Goal: Answer question/provide support

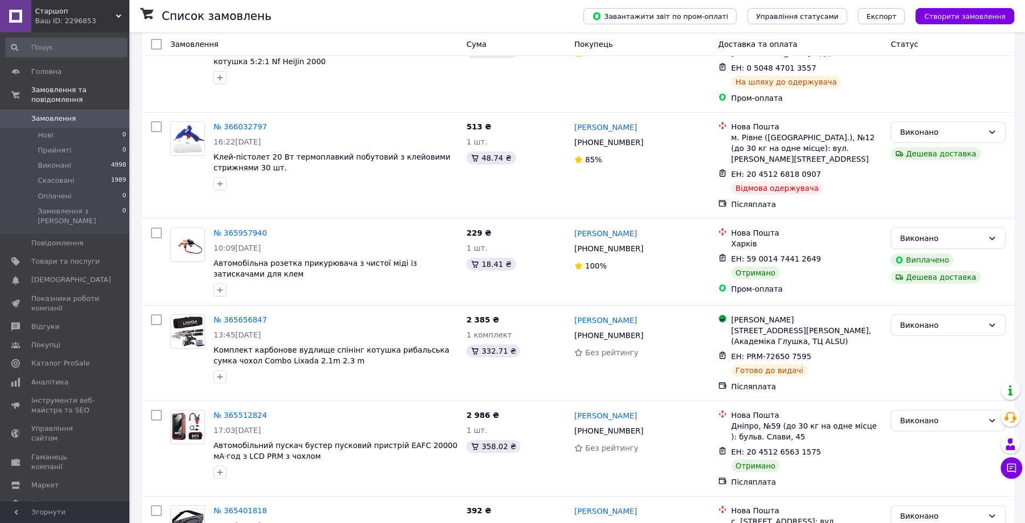
scroll to position [193, 0]
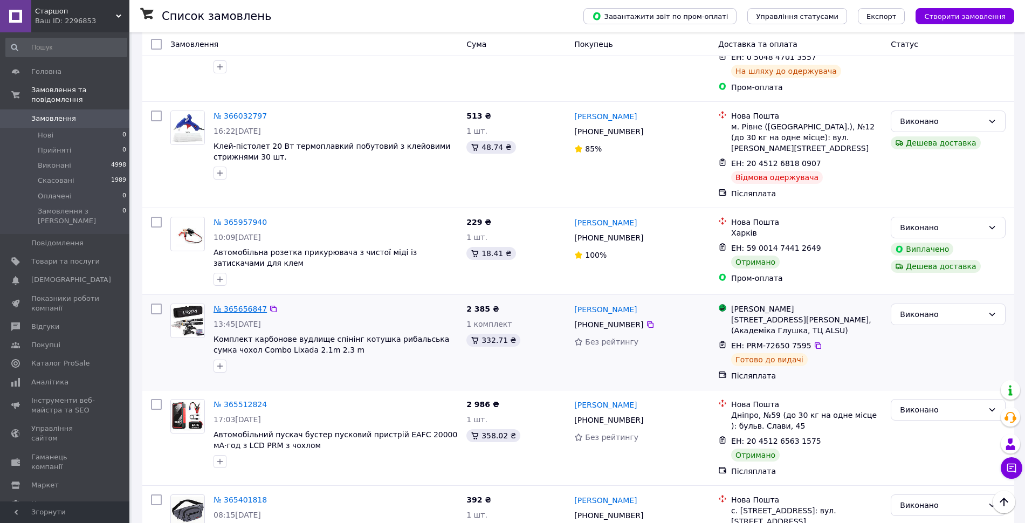
click at [228, 305] on link "№ 365656847" at bounding box center [239, 309] width 53 height 9
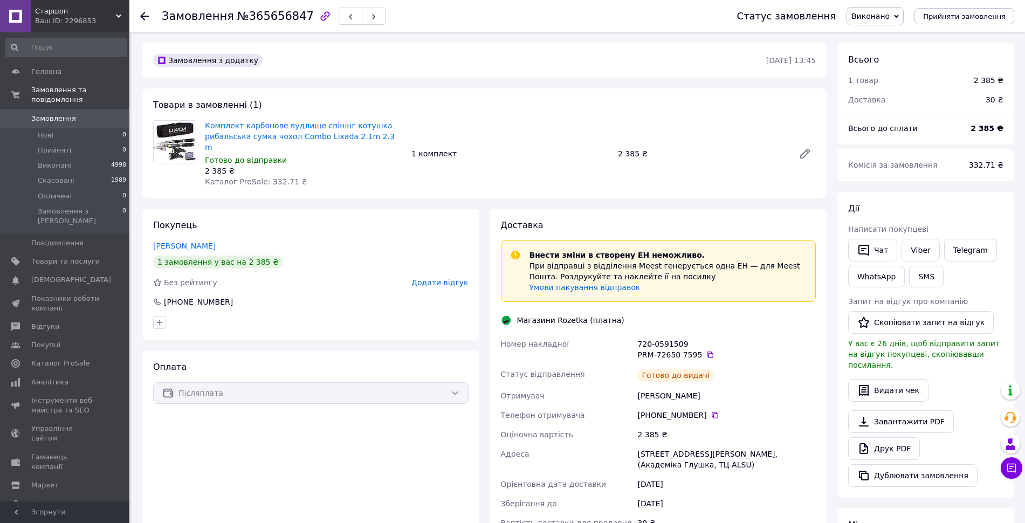
click at [319, 13] on icon "button" at bounding box center [325, 16] width 13 height 13
click at [1009, 413] on use at bounding box center [1010, 417] width 12 height 11
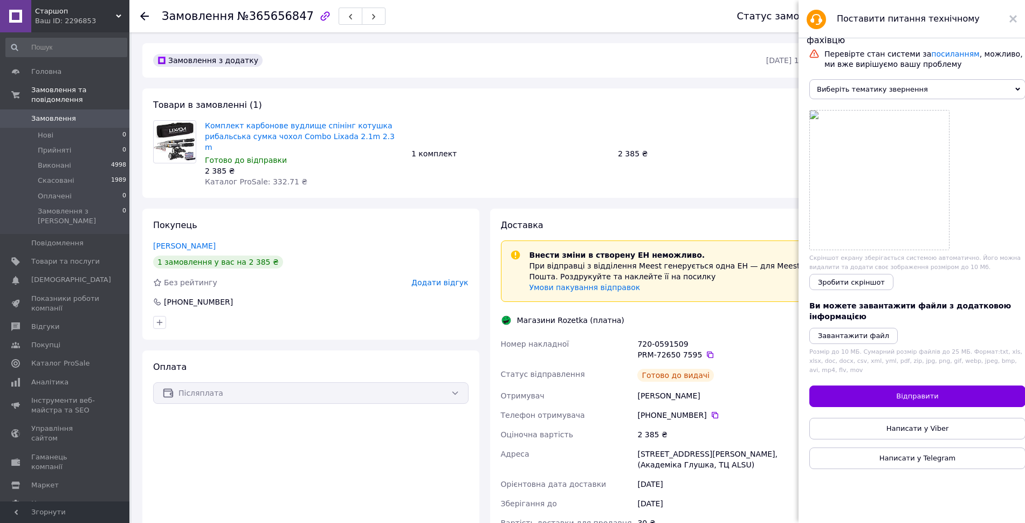
click at [849, 93] on span "Виберіть тематику звернення" at bounding box center [917, 89] width 216 height 20
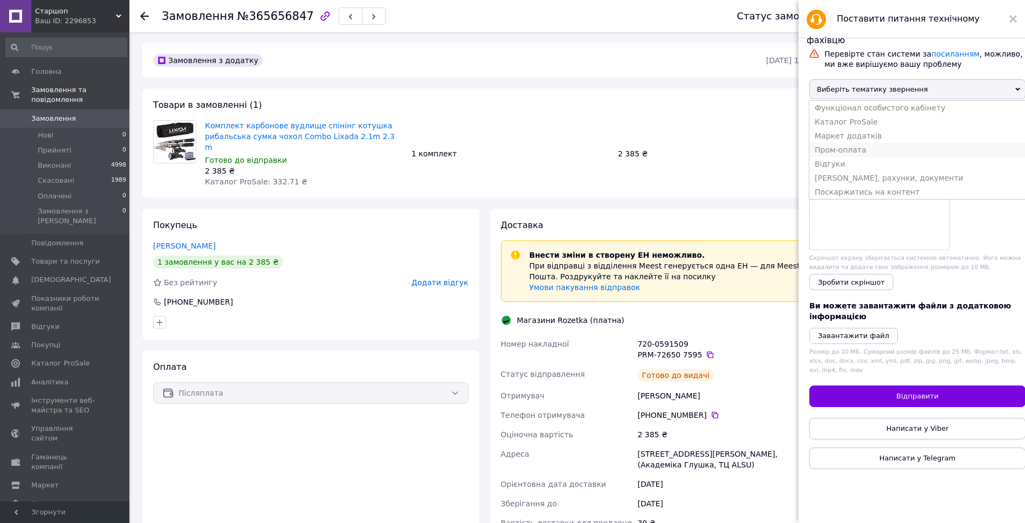
click at [846, 156] on li "Пром-оплата" at bounding box center [917, 150] width 216 height 14
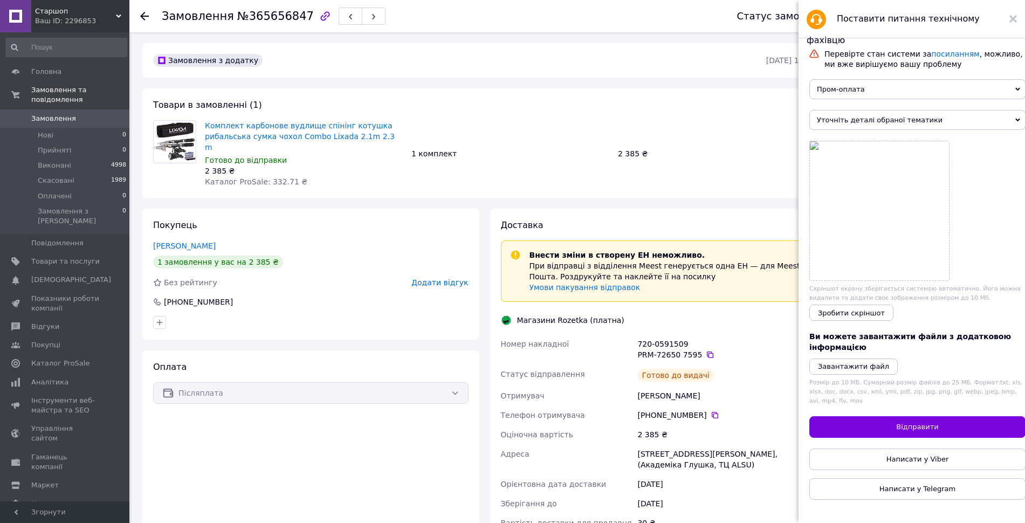
click at [867, 127] on span "Уточніть деталі обраної тематики" at bounding box center [917, 120] width 216 height 20
click at [847, 144] on li "Виплата за Пром-оплатою" at bounding box center [917, 139] width 216 height 14
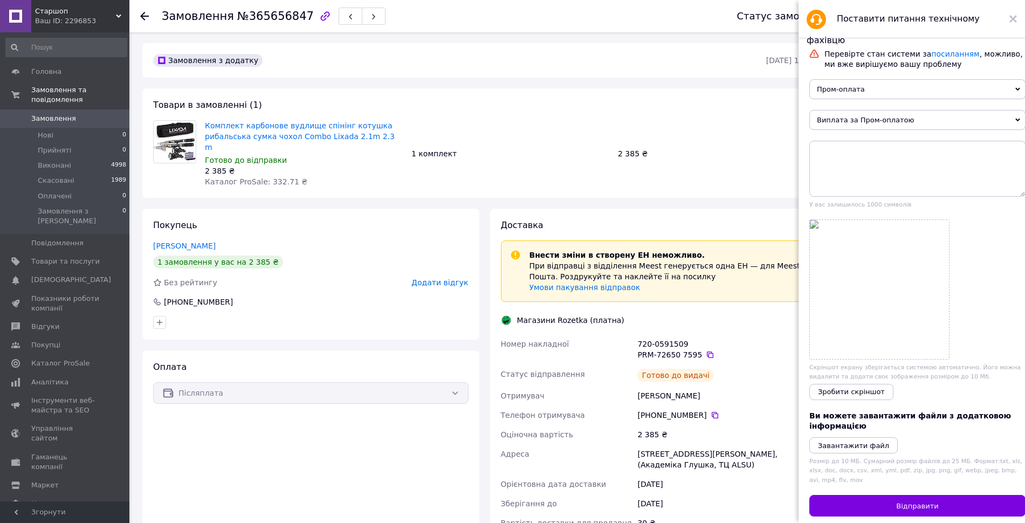
click at [851, 82] on span "Пром-оплата" at bounding box center [917, 89] width 216 height 20
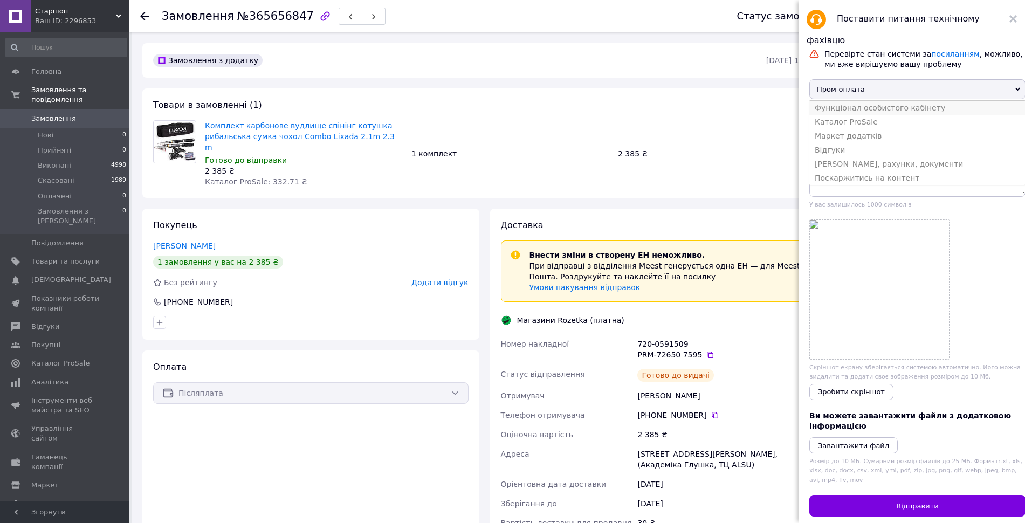
click at [839, 112] on li "Функціонал особистого кабінету" at bounding box center [917, 108] width 216 height 14
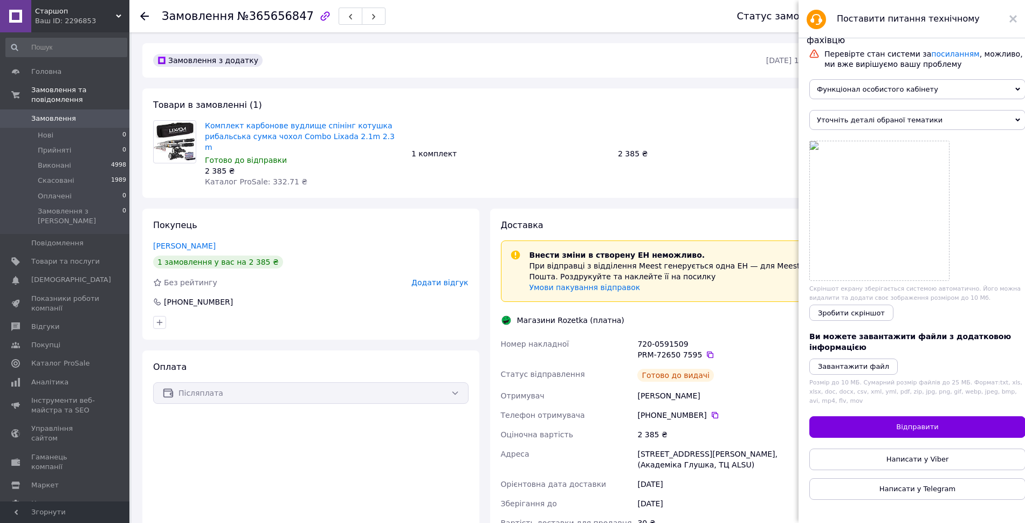
click at [841, 126] on span "Уточніть деталі обраної тематики" at bounding box center [917, 120] width 216 height 20
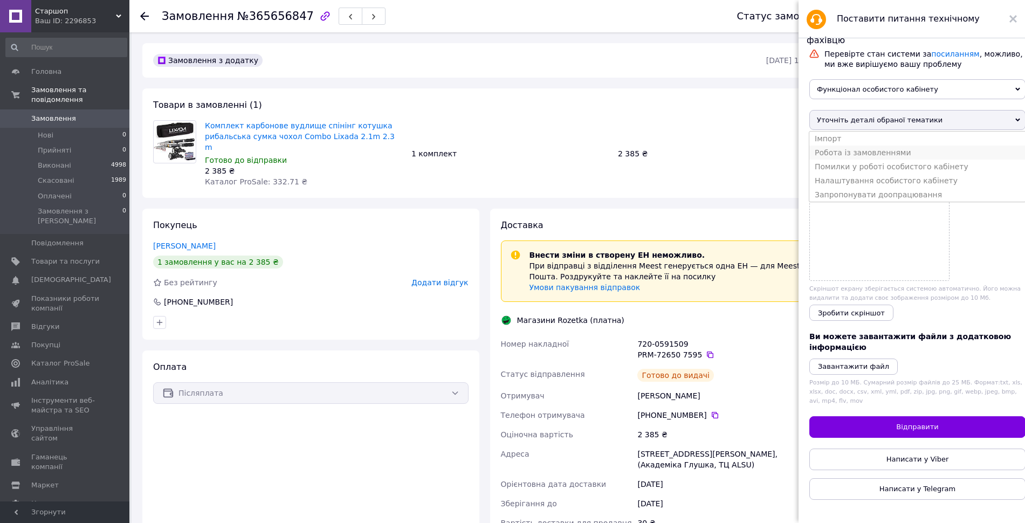
click at [861, 154] on li "Робота із замовленнями" at bounding box center [917, 153] width 216 height 14
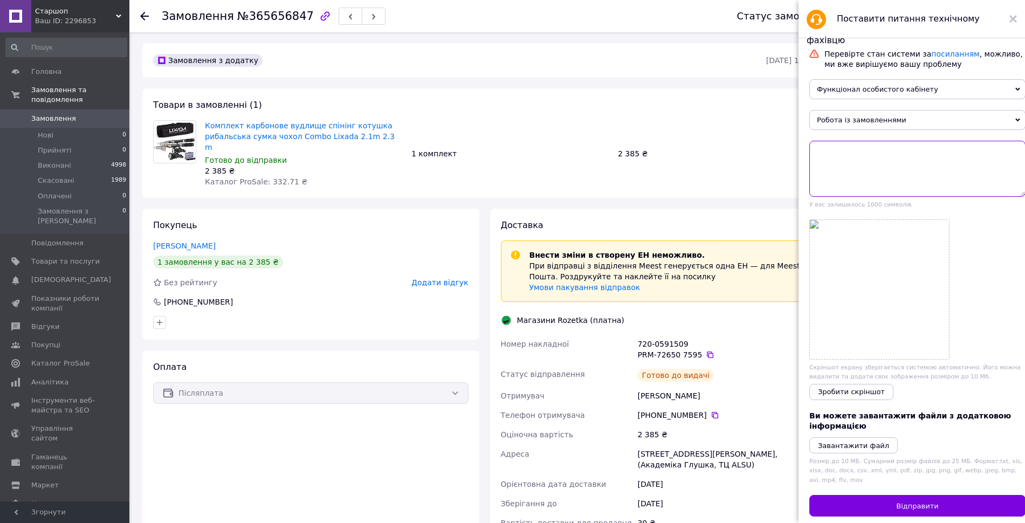
click at [861, 163] on textarea at bounding box center [917, 169] width 216 height 56
type textarea "L"
paste textarea "[URL][DOMAIN_NAME]"
click at [949, 163] on textarea "Доброго дня. По замовленню [URL][DOMAIN_NAME]" at bounding box center [917, 169] width 216 height 56
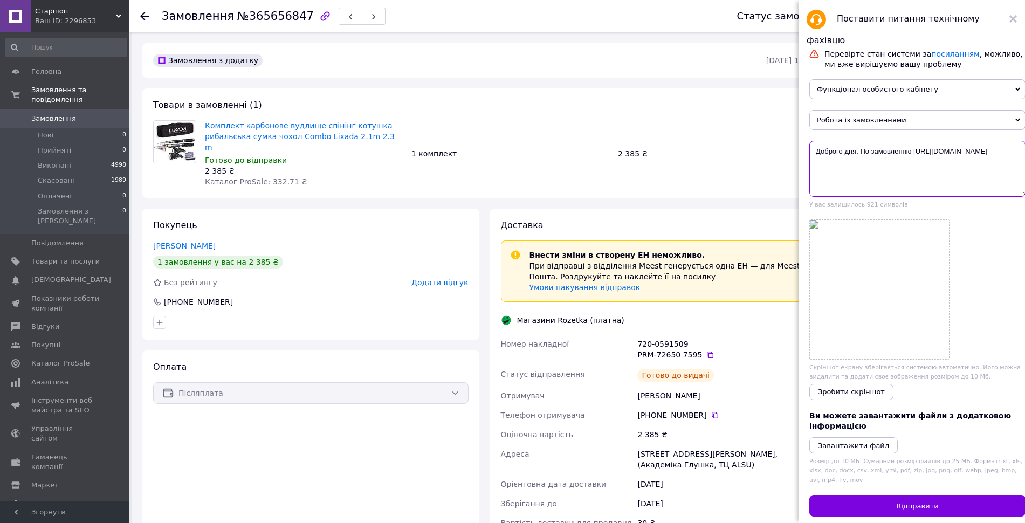
click at [947, 163] on textarea "Доброго дня. По замовленню [URL][DOMAIN_NAME]" at bounding box center [917, 169] width 216 height 56
click at [952, 155] on textarea "Доброго дня. По замовленню 365656847" at bounding box center [917, 169] width 216 height 56
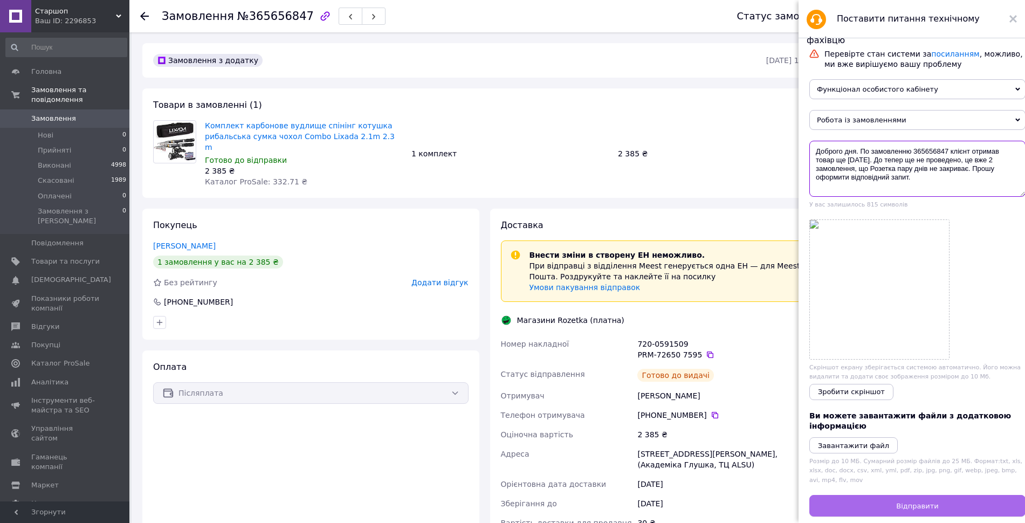
type textarea "Доброго дня. По замовленню 365656847 клієнт отримав товар ще [DATE]. До тепер щ…"
click at [910, 508] on button "Відправити" at bounding box center [917, 506] width 216 height 22
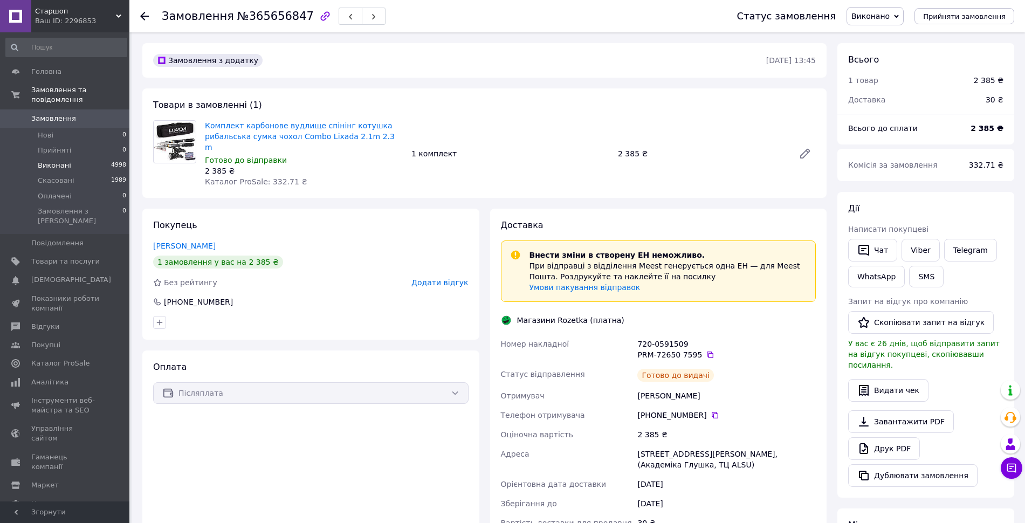
click at [57, 161] on span "Виконані" at bounding box center [54, 166] width 33 height 10
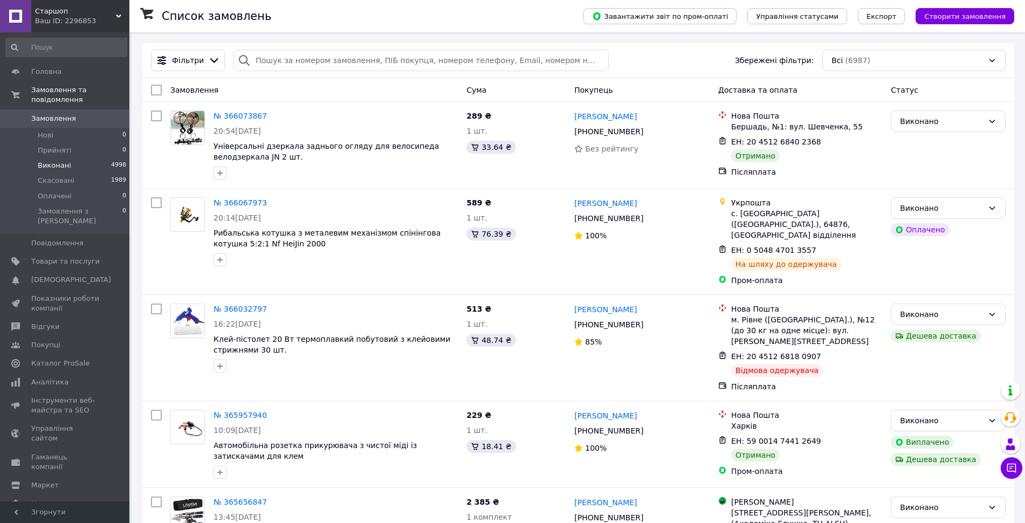
click at [56, 161] on span "Виконані" at bounding box center [54, 166] width 33 height 10
